Goal: Complete application form: Complete application form

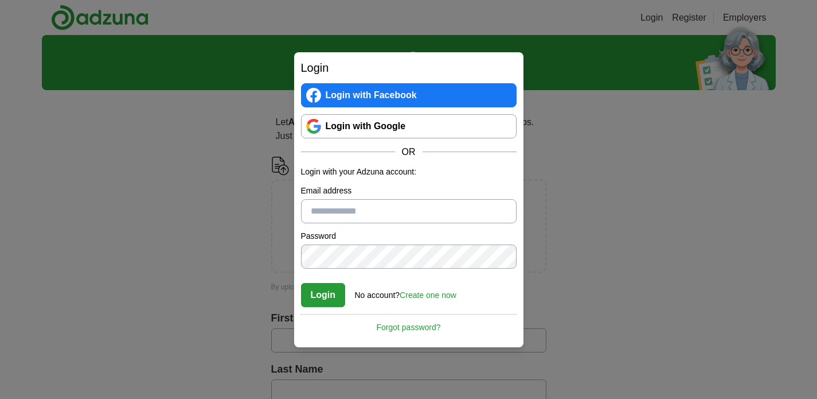
click at [577, 188] on div "Login Login with Facebook Login with Google OR Login with your Adzuna account: …" at bounding box center [408, 199] width 817 height 399
click at [362, 126] on link "Login with Google" at bounding box center [409, 126] width 216 height 24
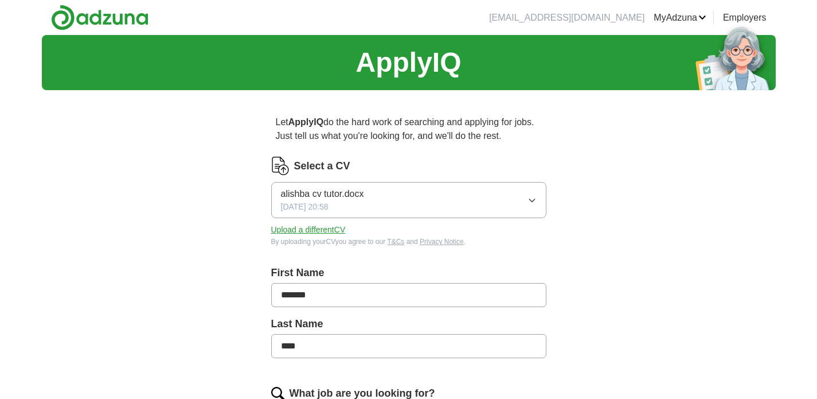
click at [325, 233] on button "Upload a different CV" at bounding box center [308, 230] width 75 height 12
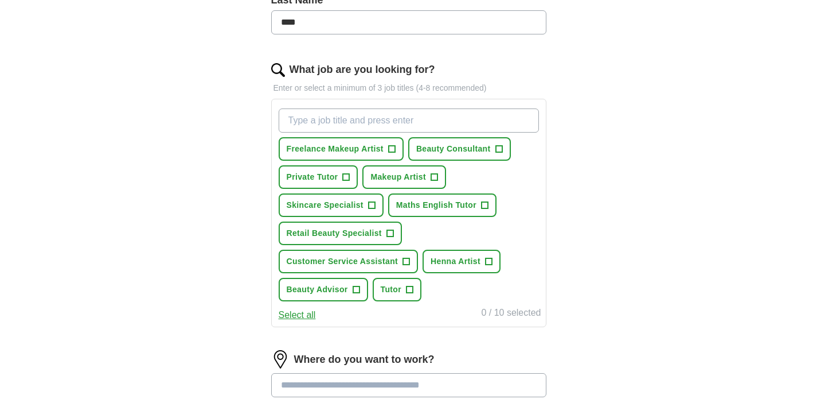
scroll to position [317, 0]
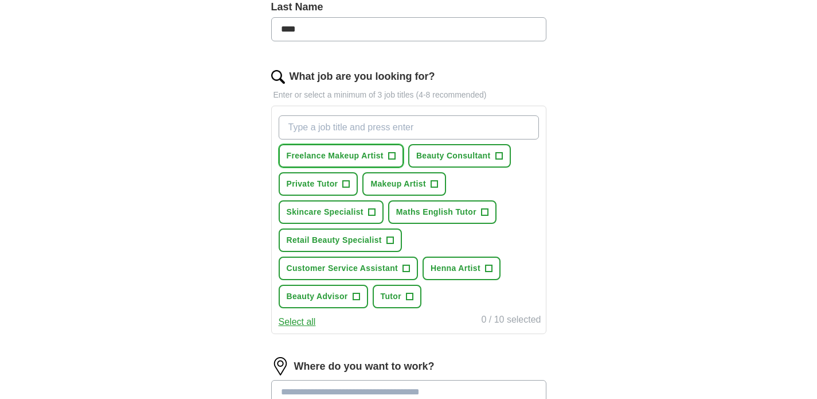
click at [395, 157] on span "+" at bounding box center [391, 155] width 7 height 9
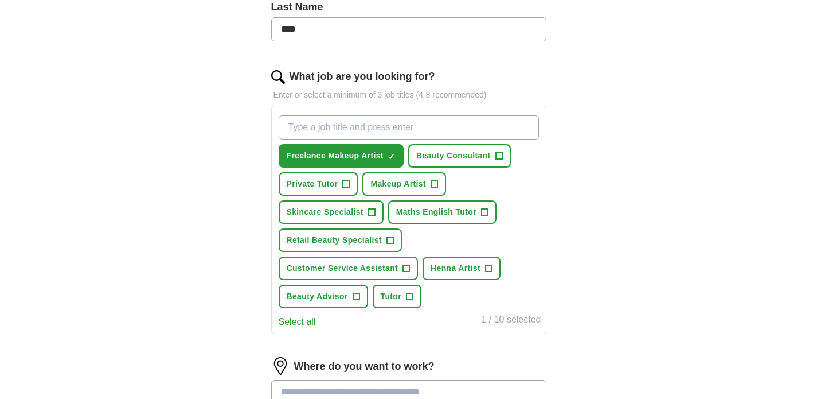
click at [498, 155] on span "+" at bounding box center [498, 155] width 7 height 9
click at [348, 186] on span "+" at bounding box center [346, 183] width 7 height 9
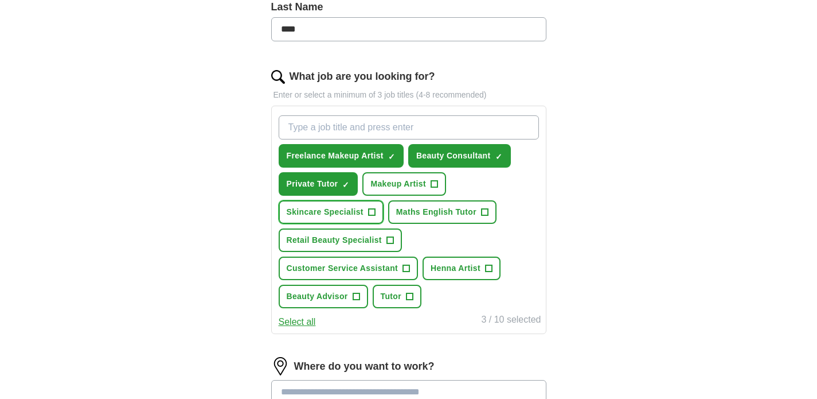
click at [374, 211] on span "+" at bounding box center [371, 212] width 7 height 9
click at [435, 181] on span "+" at bounding box center [434, 183] width 7 height 9
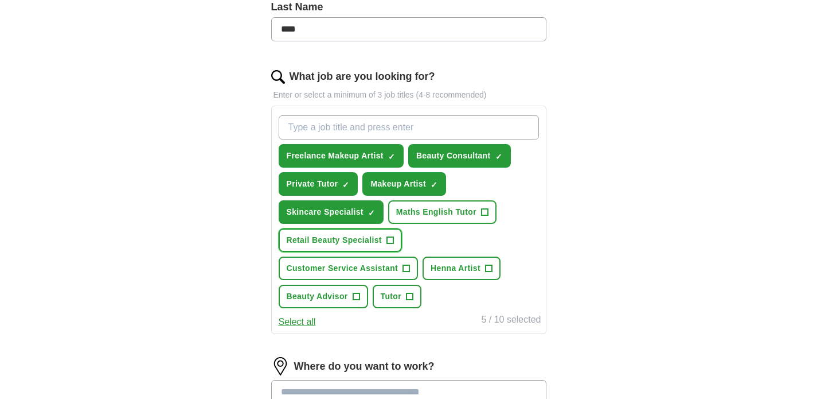
click at [393, 237] on span "+" at bounding box center [390, 240] width 7 height 9
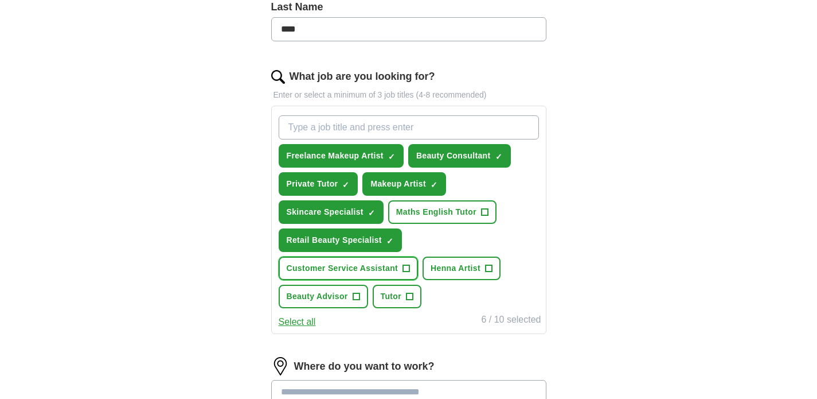
click at [405, 267] on span "+" at bounding box center [406, 268] width 7 height 9
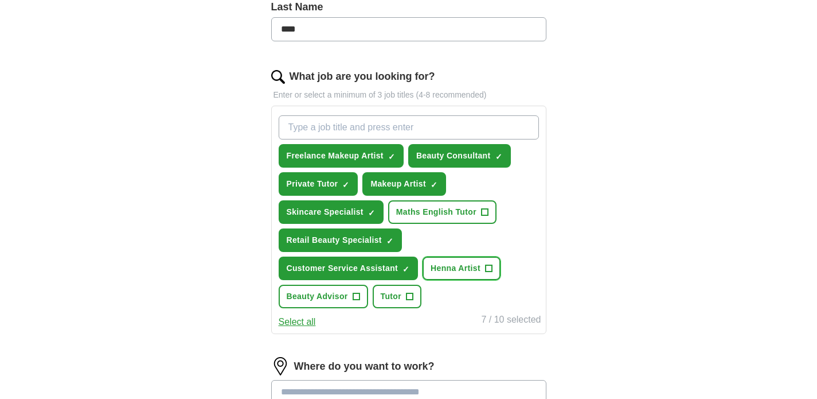
click at [486, 264] on span "+" at bounding box center [488, 268] width 7 height 9
click at [353, 297] on span "+" at bounding box center [356, 296] width 7 height 9
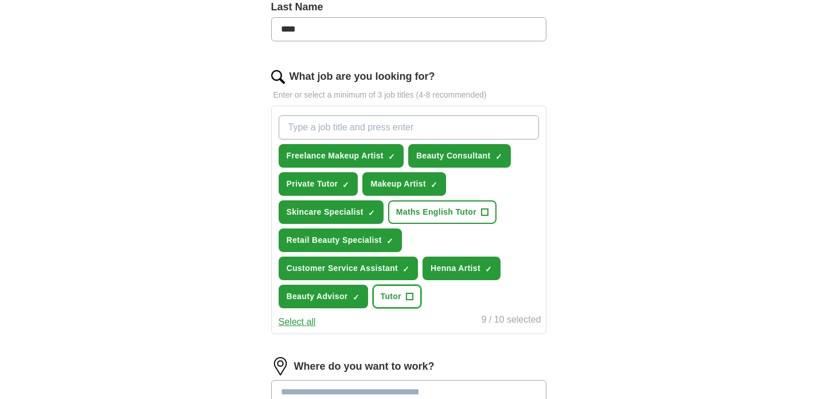
click at [399, 298] on span "Tutor" at bounding box center [391, 296] width 21 height 12
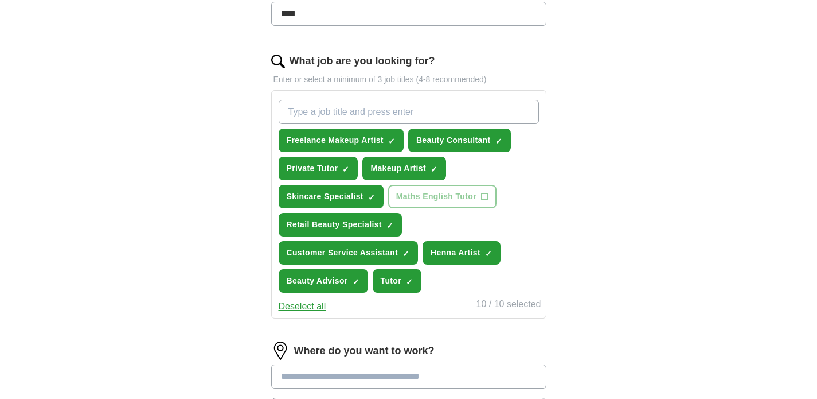
scroll to position [255, 0]
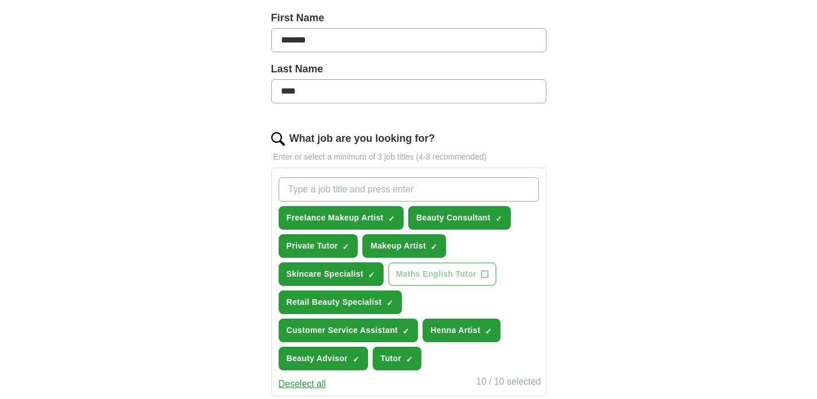
click at [451, 190] on input "What job are you looking for?" at bounding box center [409, 189] width 260 height 24
click at [0, 0] on span "×" at bounding box center [0, 0] width 0 height 0
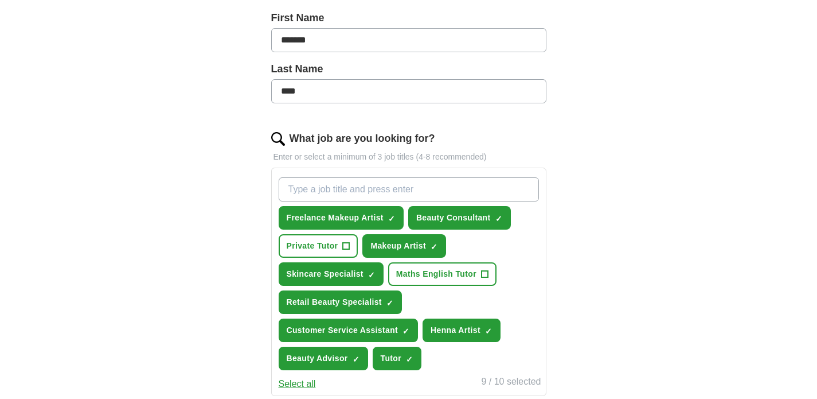
click at [380, 178] on input "What job are you looking for?" at bounding box center [409, 189] width 260 height 24
type input "beauty advisor"
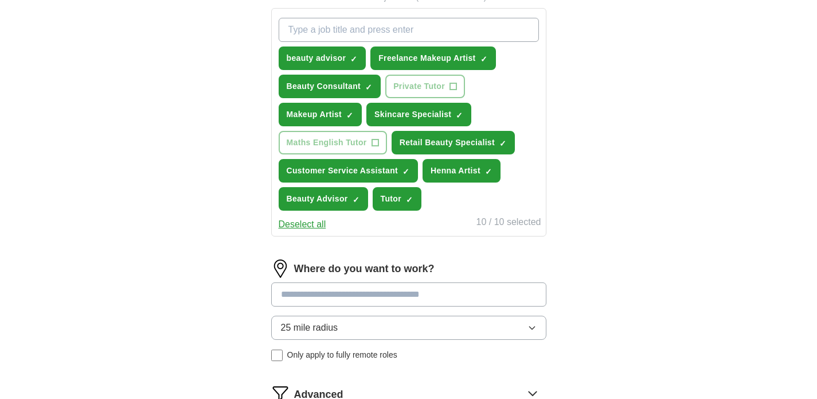
scroll to position [413, 0]
click at [0, 0] on span "×" at bounding box center [0, 0] width 0 height 0
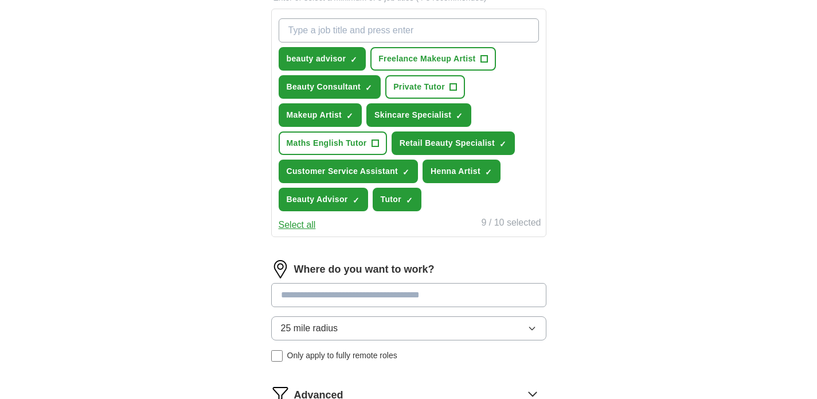
click at [484, 38] on input "What job are you looking for?" at bounding box center [409, 30] width 260 height 24
type input "retail"
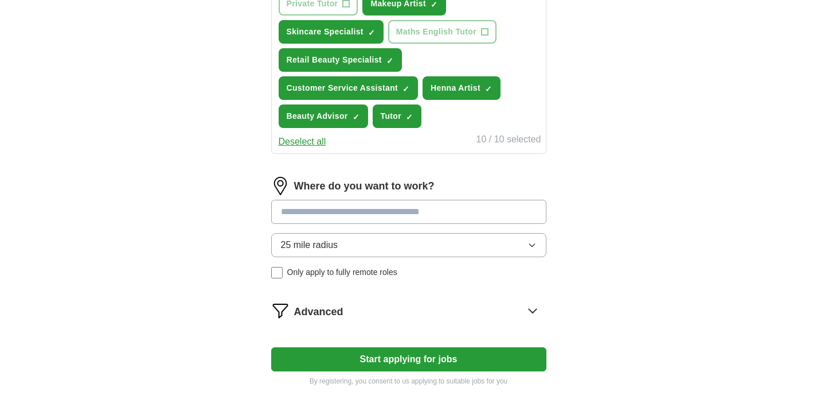
scroll to position [527, 0]
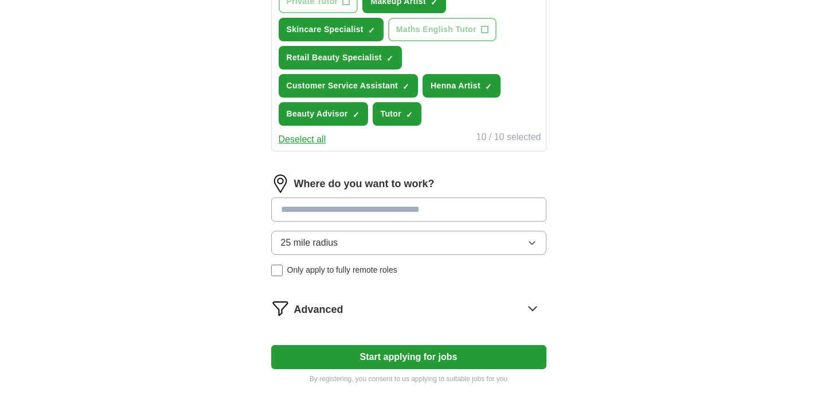
click at [447, 212] on input at bounding box center [408, 209] width 275 height 24
type input "******"
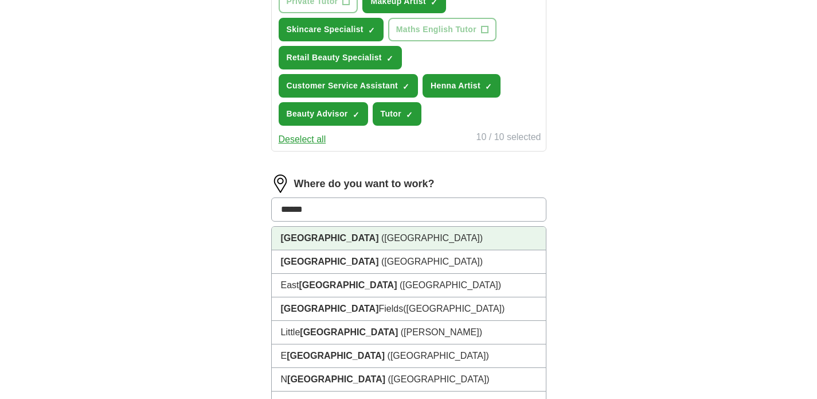
click at [409, 236] on li "[GEOGRAPHIC_DATA] ([GEOGRAPHIC_DATA])" at bounding box center [409, 239] width 274 height 24
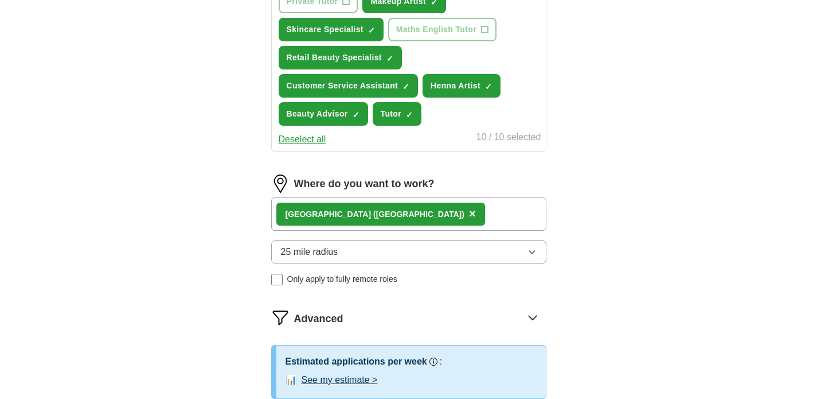
click at [381, 257] on button "25 mile radius" at bounding box center [408, 252] width 275 height 24
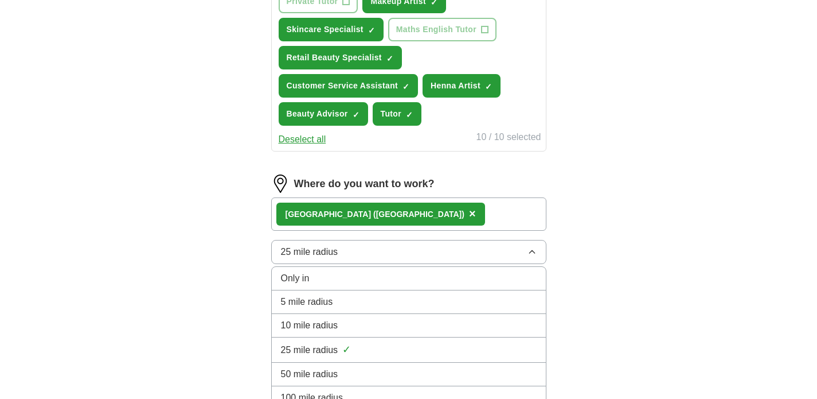
click at [336, 329] on span "10 mile radius" at bounding box center [309, 325] width 57 height 14
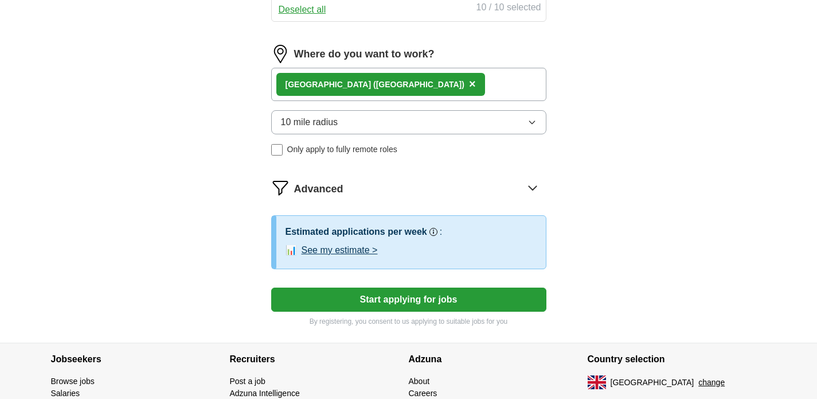
scroll to position [658, 0]
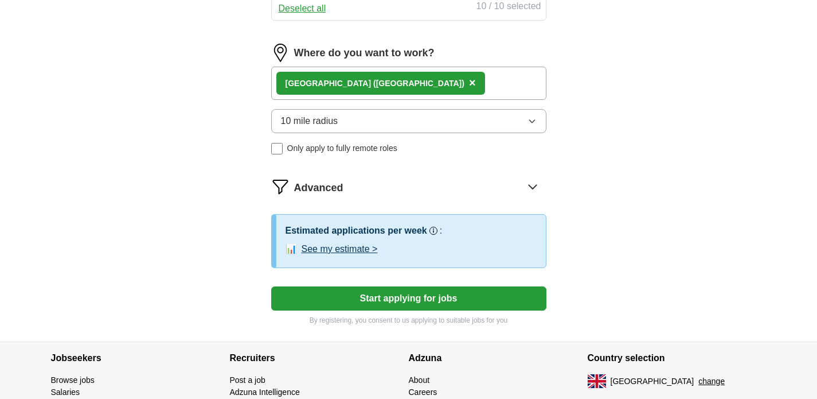
click at [374, 301] on button "Start applying for jobs" at bounding box center [408, 298] width 275 height 24
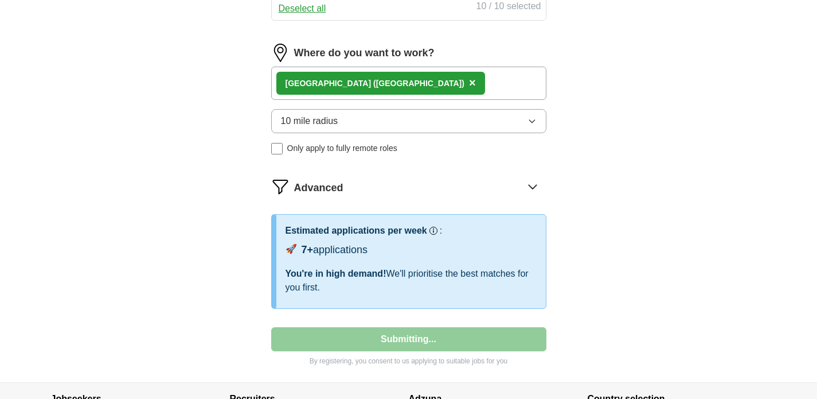
select select "**"
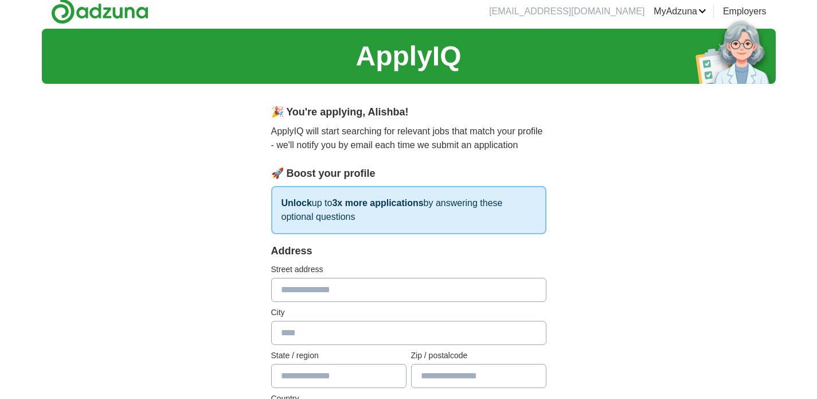
scroll to position [0, 0]
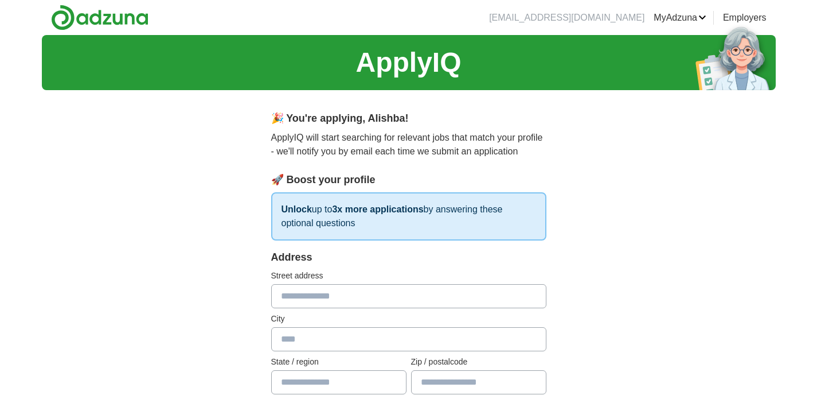
click at [368, 305] on input "text" at bounding box center [408, 296] width 275 height 24
type input "**********"
type input "********"
type input "*****"
type input "*******"
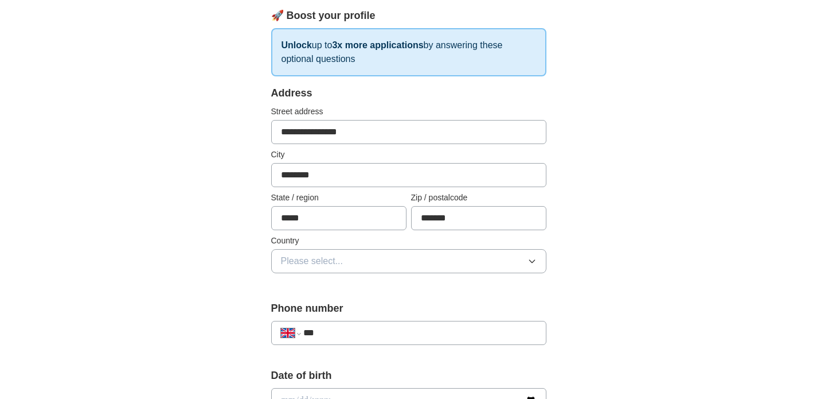
scroll to position [165, 0]
click at [381, 262] on button "Please select..." at bounding box center [408, 260] width 275 height 24
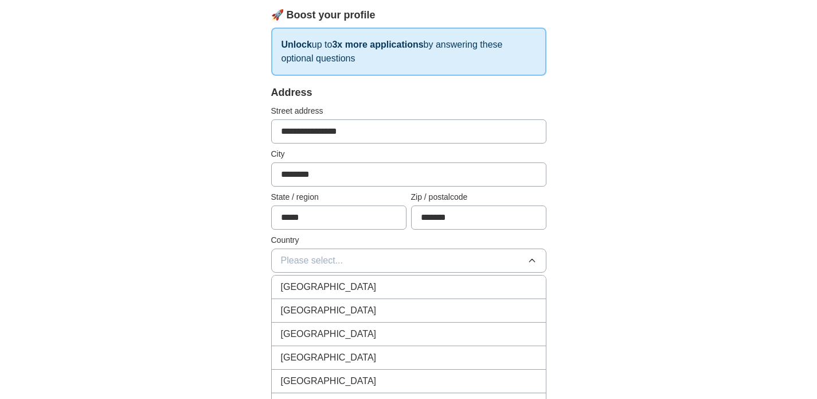
click at [366, 285] on div "[GEOGRAPHIC_DATA]" at bounding box center [409, 287] width 256 height 14
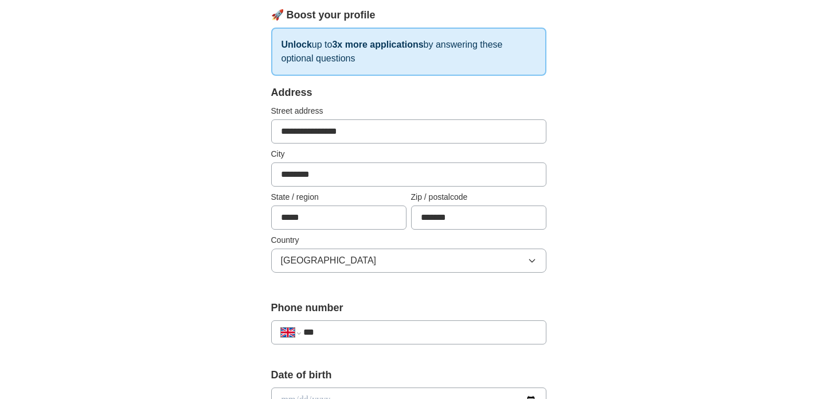
click at [354, 326] on input "***" at bounding box center [419, 332] width 233 height 14
type input "**********"
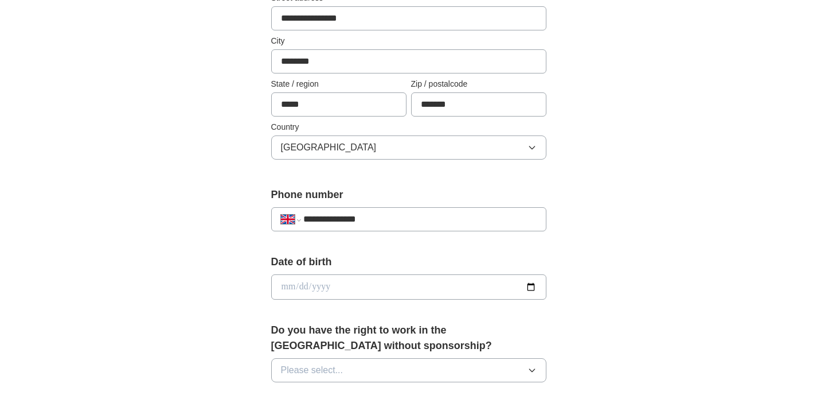
scroll to position [328, 0]
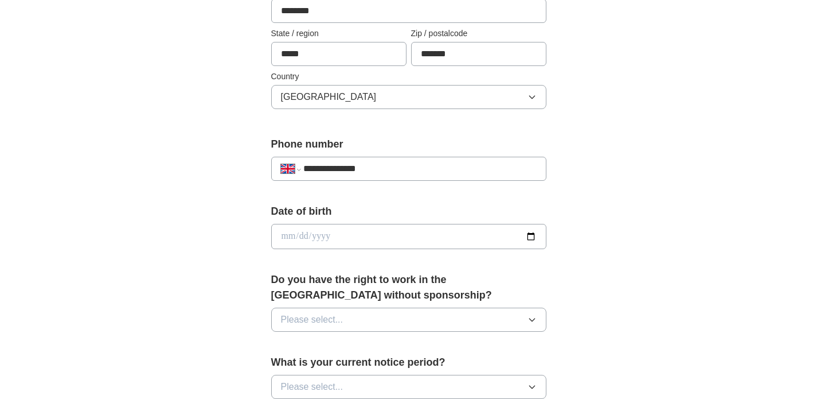
click at [381, 246] on input "date" at bounding box center [408, 236] width 275 height 25
type input "**********"
click at [327, 317] on span "Please select..." at bounding box center [312, 320] width 63 height 14
click at [311, 345] on div "Yes" at bounding box center [409, 346] width 256 height 14
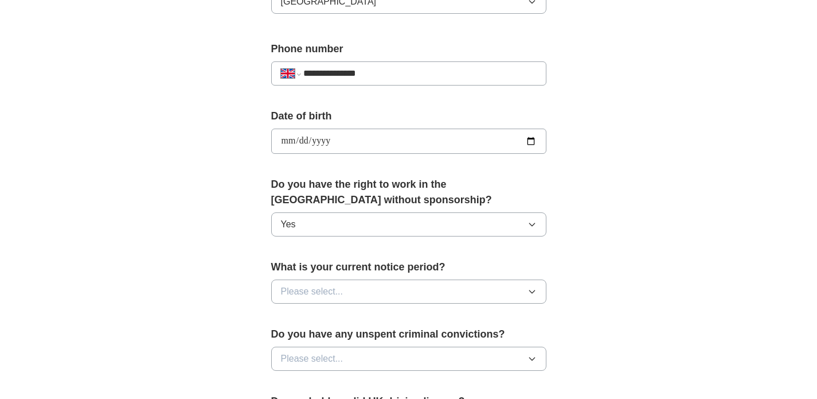
scroll to position [428, 0]
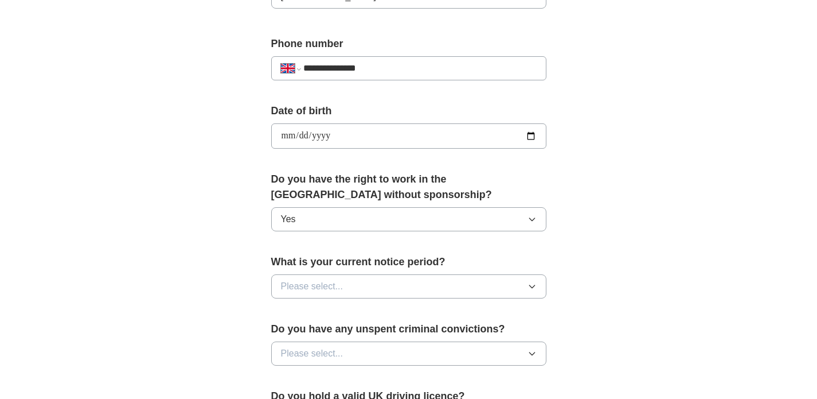
click at [354, 276] on button "Please select..." at bounding box center [408, 286] width 275 height 24
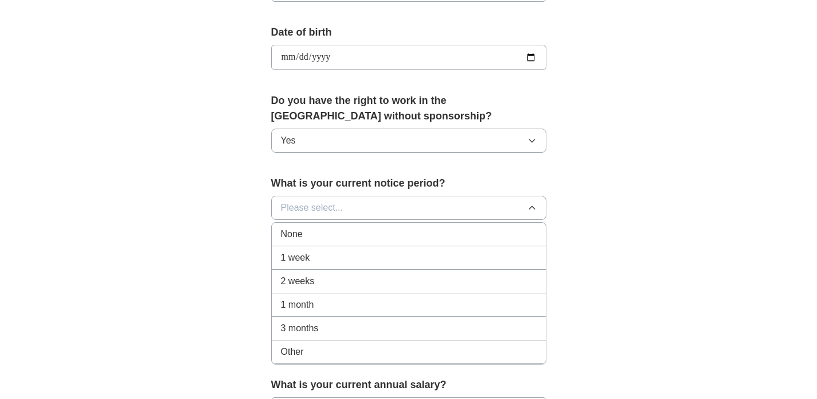
scroll to position [510, 0]
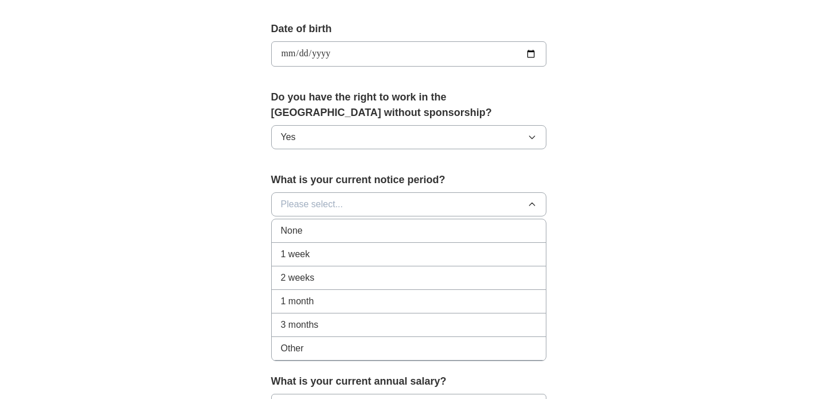
click at [337, 224] on div "None" at bounding box center [409, 231] width 256 height 14
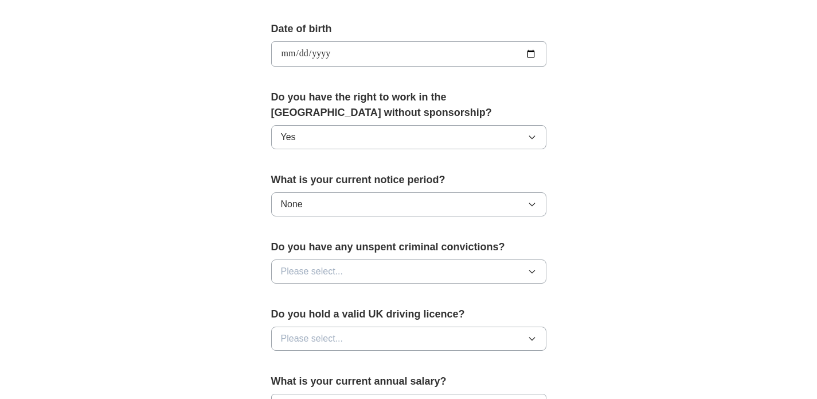
click at [350, 284] on div "Do you have any unspent criminal convictions? Please select..." at bounding box center [408, 265] width 275 height 53
click at [354, 272] on button "Please select..." at bounding box center [408, 271] width 275 height 24
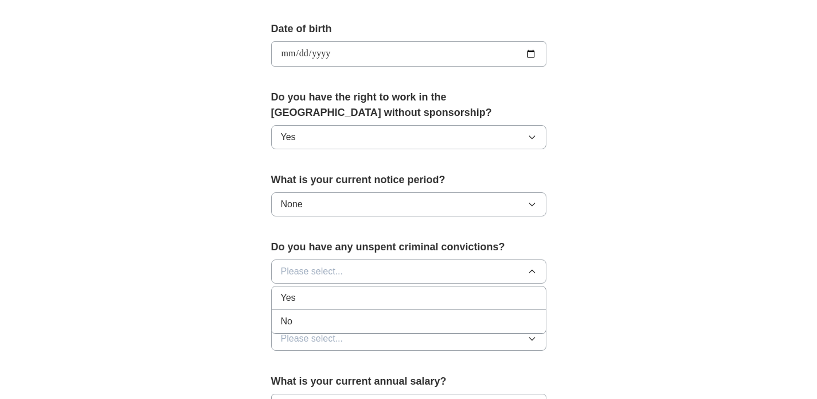
click at [311, 320] on div "No" at bounding box center [409, 321] width 256 height 14
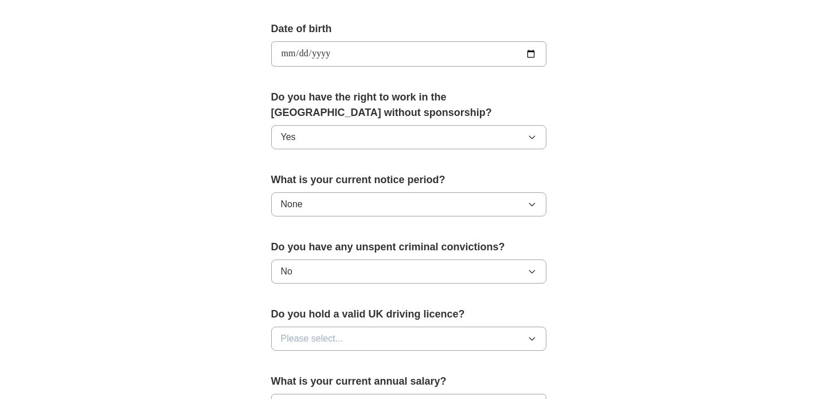
click at [319, 333] on span "Please select..." at bounding box center [312, 338] width 63 height 14
click at [296, 386] on div "No" at bounding box center [409, 388] width 256 height 14
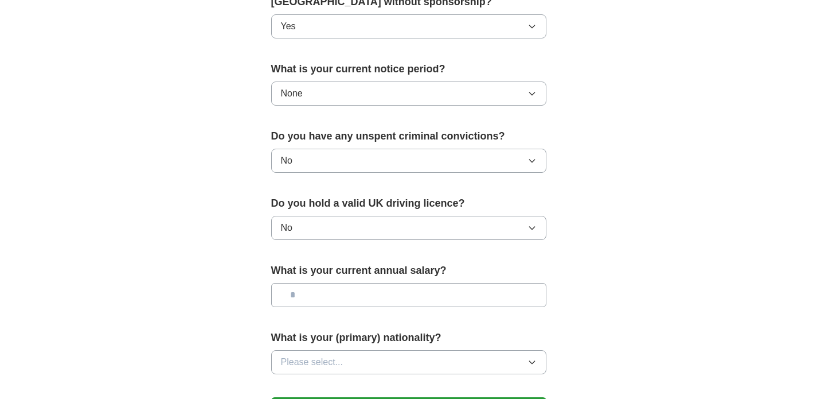
scroll to position [658, 0]
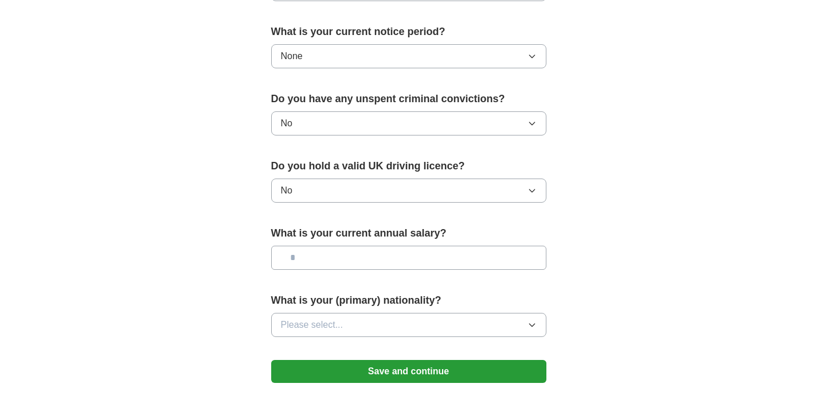
click at [335, 260] on input "text" at bounding box center [408, 257] width 275 height 24
click at [322, 330] on span "Please select..." at bounding box center [312, 325] width 63 height 14
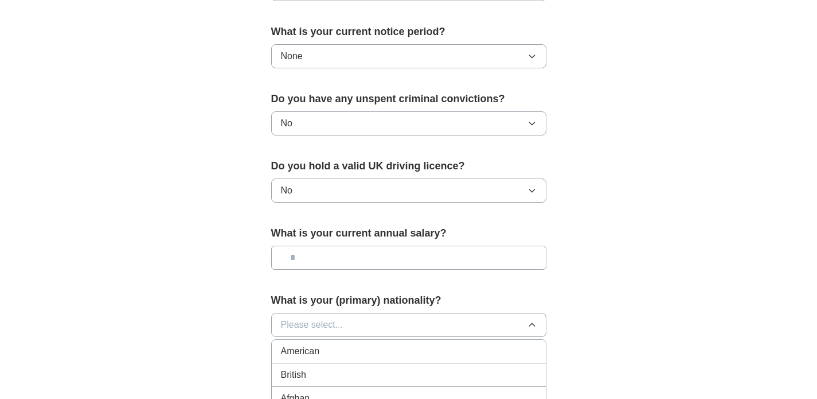
click at [301, 377] on span "British" at bounding box center [293, 375] width 25 height 14
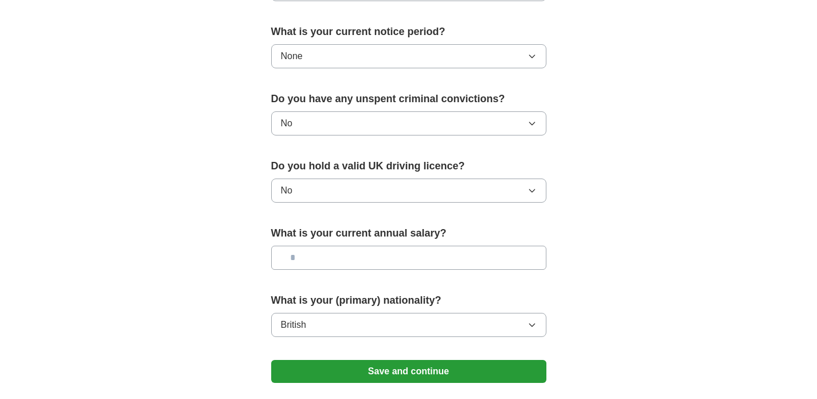
click at [339, 375] on button "Save and continue" at bounding box center [408, 371] width 275 height 23
